Goal: Task Accomplishment & Management: Use online tool/utility

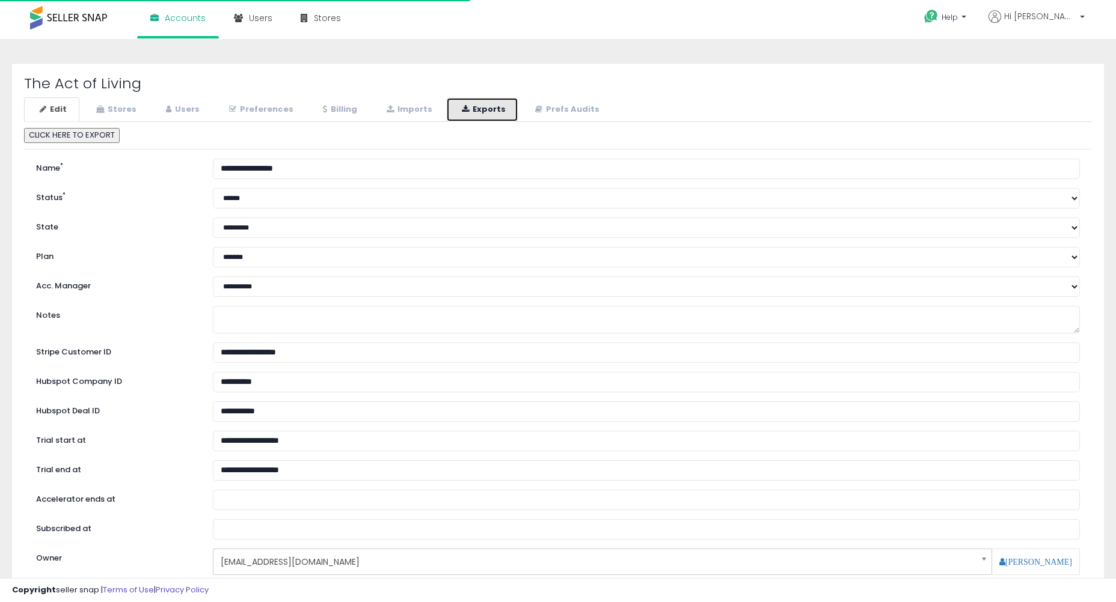
click at [462, 107] on icon at bounding box center [465, 109] width 7 height 8
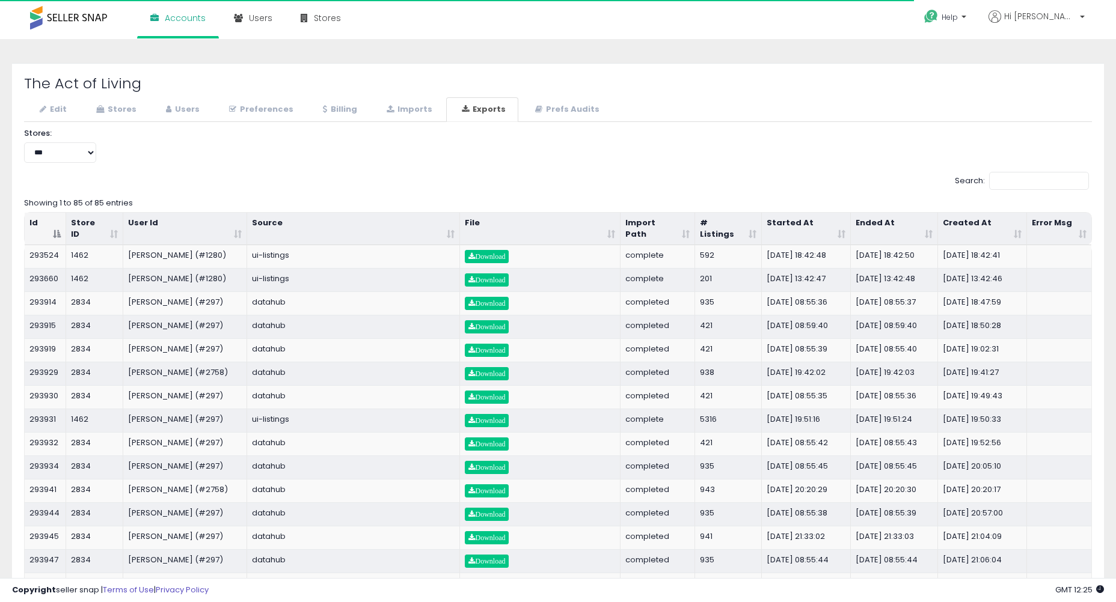
click at [809, 219] on th "Started At" at bounding box center [806, 229] width 89 height 32
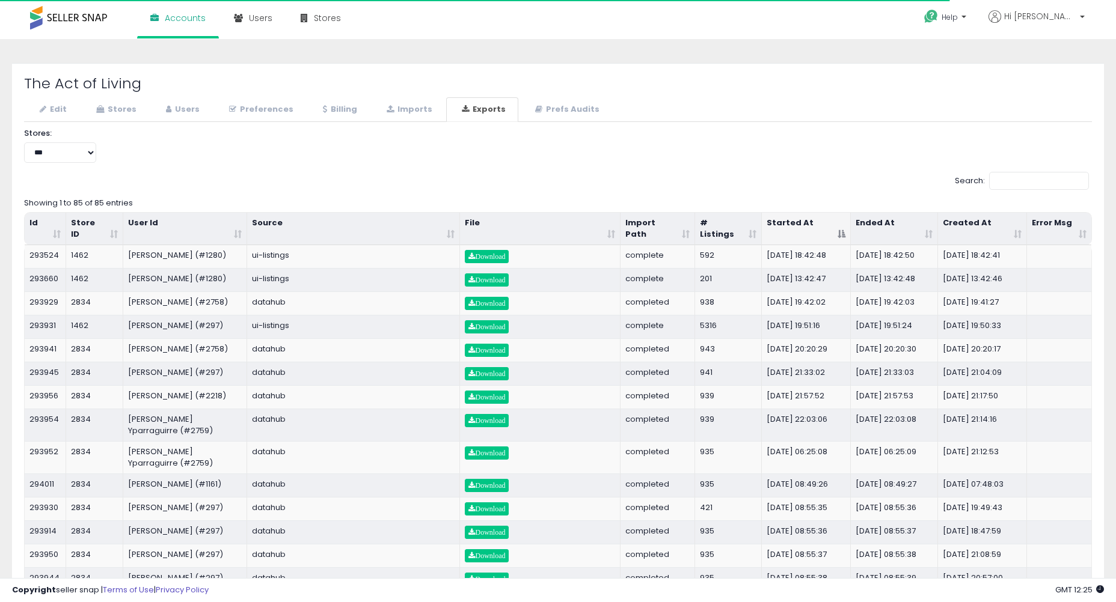
click at [790, 224] on th "Started At" at bounding box center [806, 229] width 89 height 32
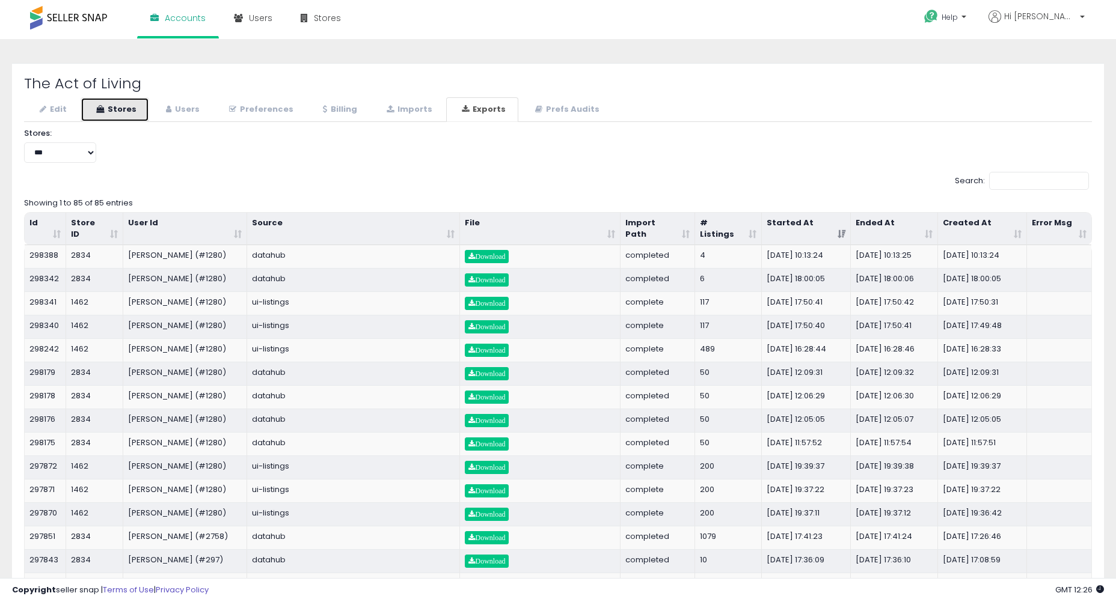
click at [115, 111] on link "Stores" at bounding box center [115, 109] width 69 height 25
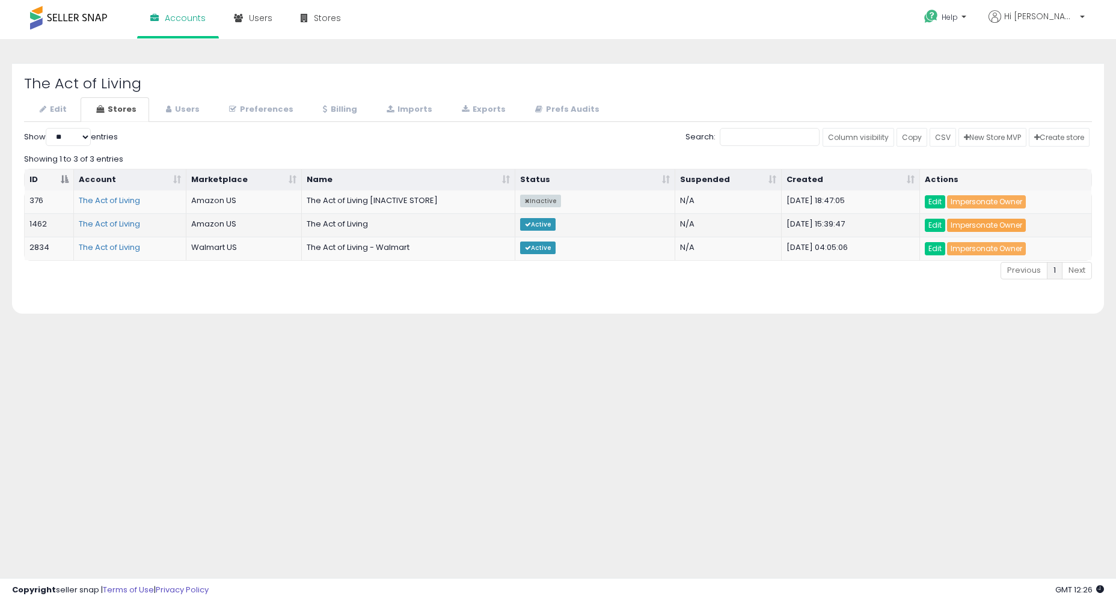
click at [982, 226] on link "Impersonate Owner" at bounding box center [986, 225] width 79 height 13
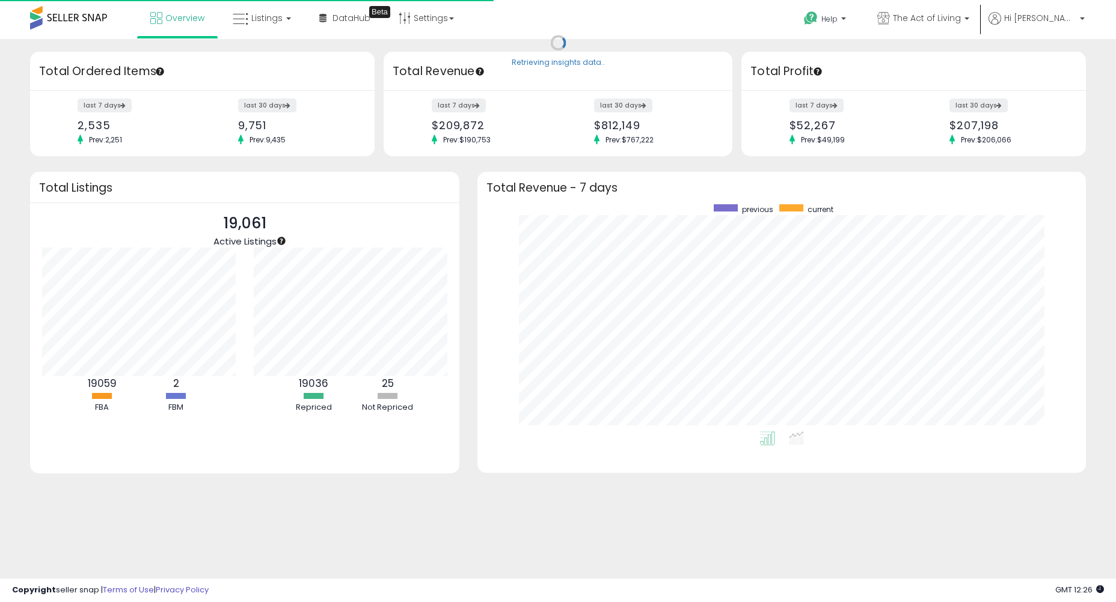
scroll to position [227, 584]
click at [272, 30] on link "Listings" at bounding box center [262, 18] width 76 height 36
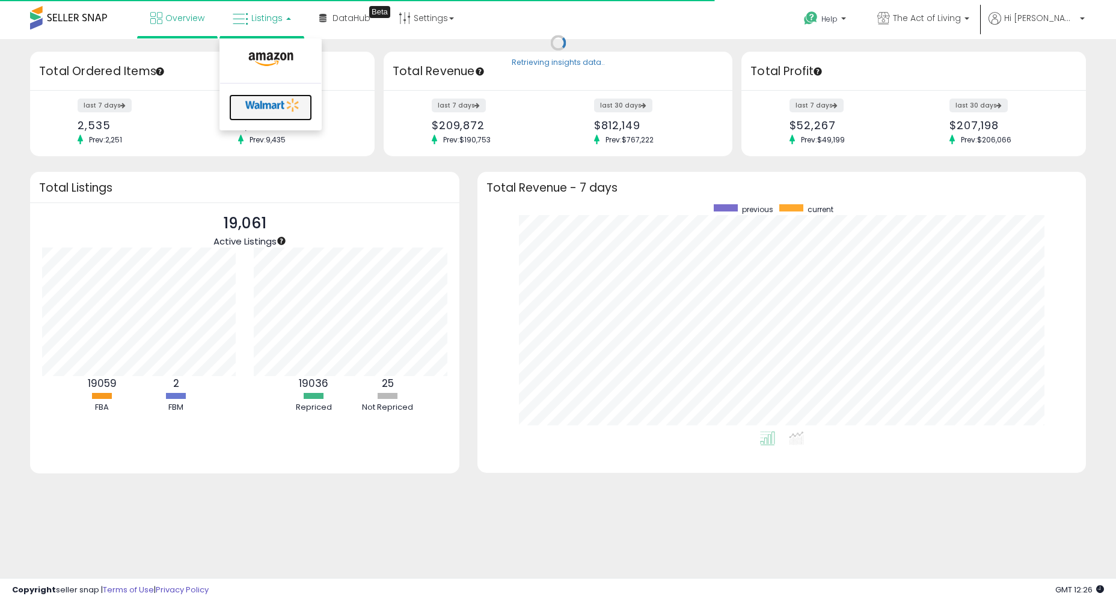
click at [273, 103] on icon at bounding box center [272, 105] width 63 height 18
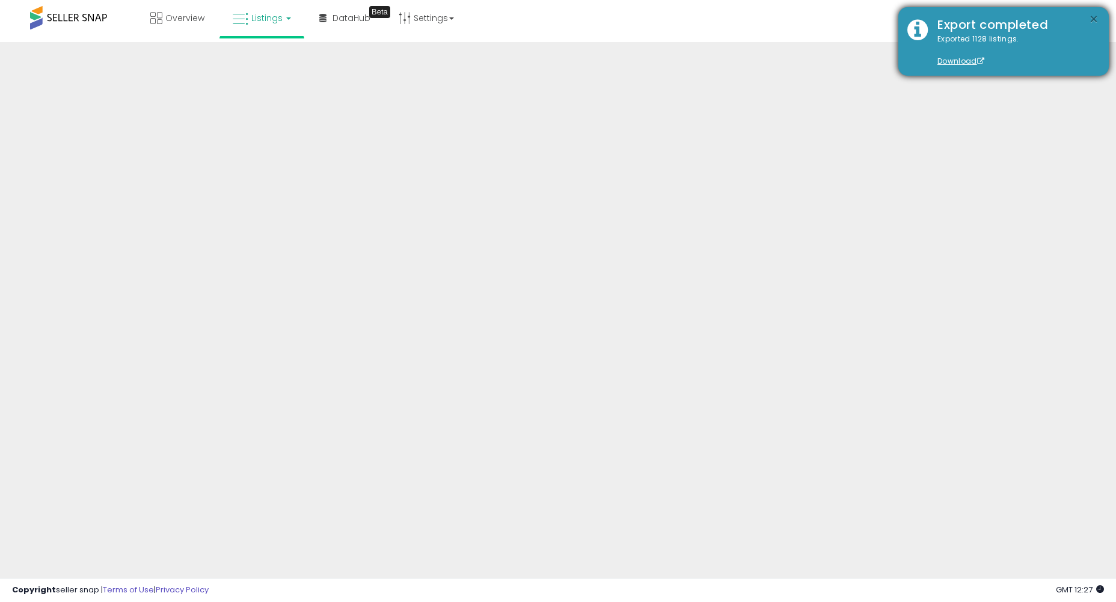
click at [1090, 14] on button "×" at bounding box center [1093, 19] width 10 height 15
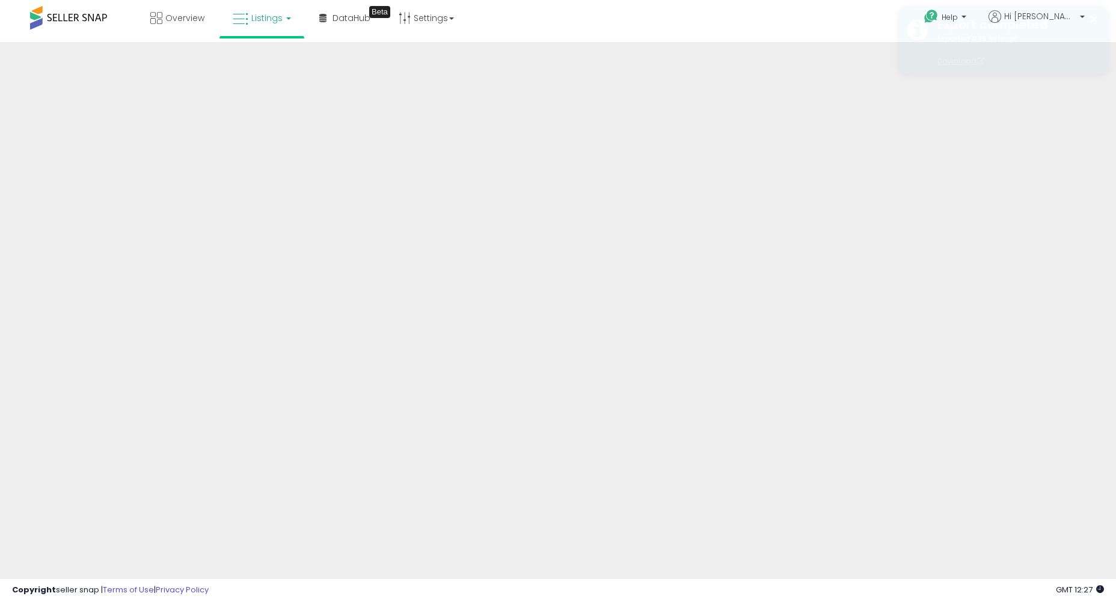
click at [1065, 19] on div "Export completed" at bounding box center [1013, 24] width 171 height 17
click at [1069, 17] on span "Hi Kim" at bounding box center [1040, 16] width 72 height 12
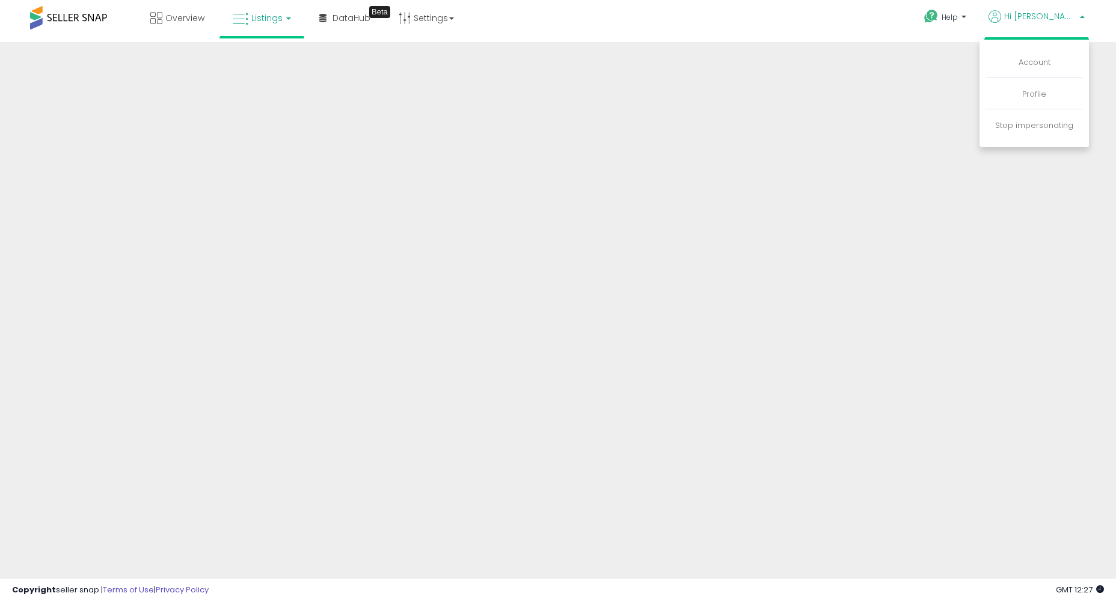
click at [1069, 17] on span "Hi Kim" at bounding box center [1040, 16] width 72 height 12
